Goal: Check status: Check status

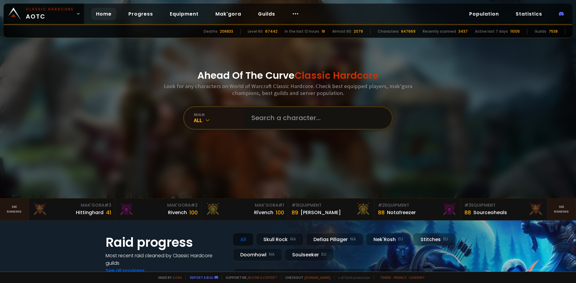
click at [269, 121] on input "text" at bounding box center [316, 118] width 137 height 22
type input "Vyrase"
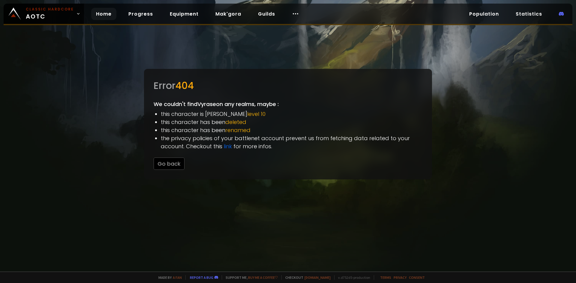
click at [98, 16] on link "Home" at bounding box center [103, 14] width 25 height 12
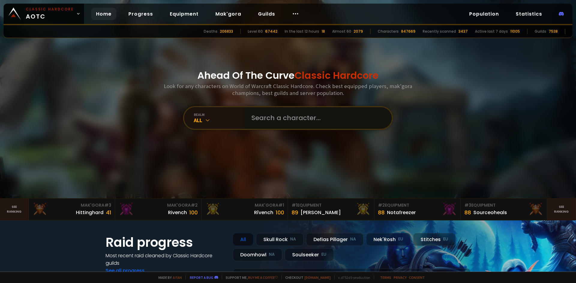
click at [260, 118] on input "text" at bounding box center [316, 118] width 137 height 22
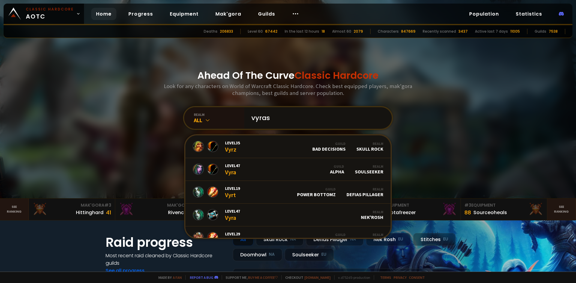
type input "vyrase"
